Goal: Task Accomplishment & Management: Use online tool/utility

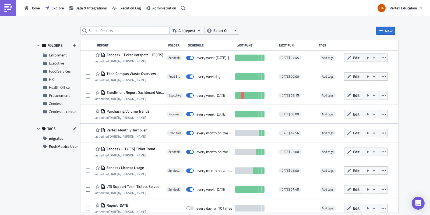
scroll to position [875, 0]
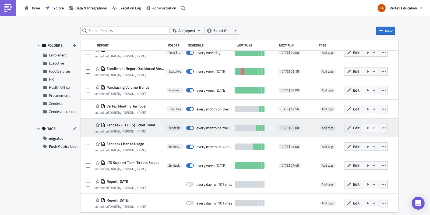
click at [362, 129] on button "Edit" at bounding box center [353, 128] width 18 height 8
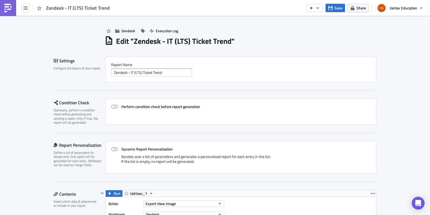
scroll to position [108, 0]
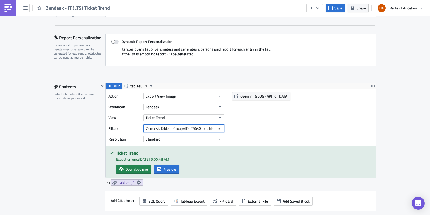
click at [191, 128] on input "Zendesk Tableau Group=IT (LTS)&Group Name=[GEOGRAPHIC_DATA],Application Support…" at bounding box center [184, 129] width 81 height 8
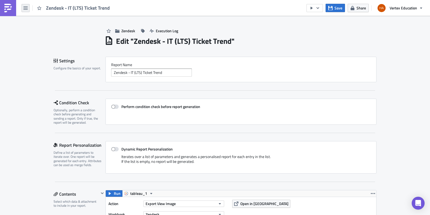
scroll to position [0, 0]
click at [26, 8] on icon "button" at bounding box center [25, 7] width 4 height 3
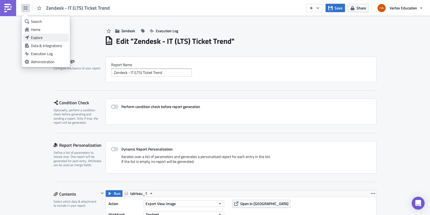
click at [32, 37] on div "Explore" at bounding box center [49, 37] width 36 height 5
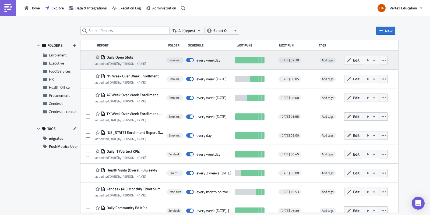
scroll to position [27, 0]
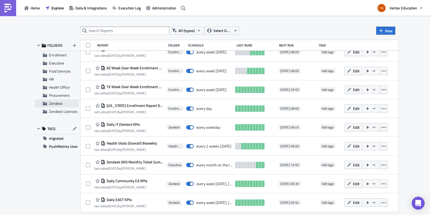
click at [59, 104] on span "Zendesk" at bounding box center [56, 104] width 14 height 6
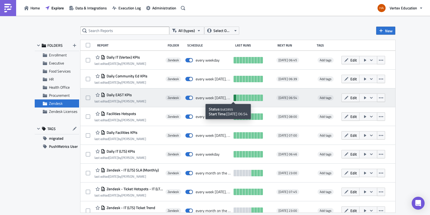
scroll to position [26, 0]
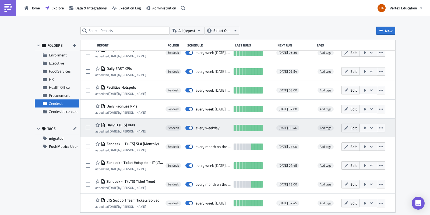
click at [351, 128] on span "Edit" at bounding box center [354, 128] width 6 height 6
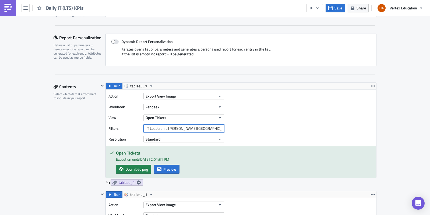
scroll to position [0, 1106]
drag, startPoint x: 144, startPoint y: 129, endPoint x: 309, endPoint y: 133, distance: 165.4
click at [309, 133] on div "Action Export View Image Workbook Zendesk View Open Tickets Filters Zendesk Tab…" at bounding box center [241, 118] width 271 height 57
